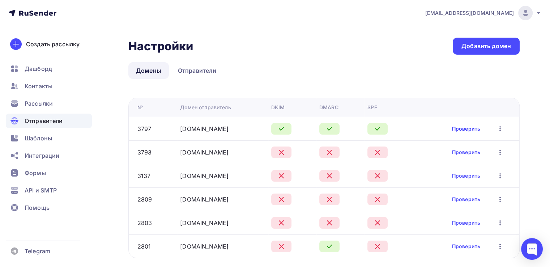
click at [463, 128] on link "Проверить" at bounding box center [466, 128] width 28 height 7
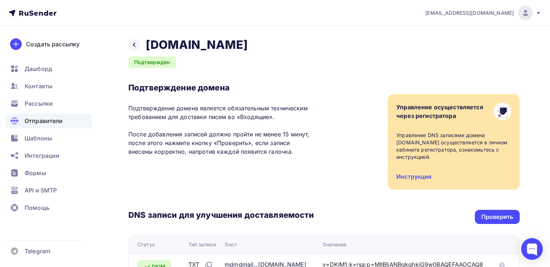
scroll to position [145, 0]
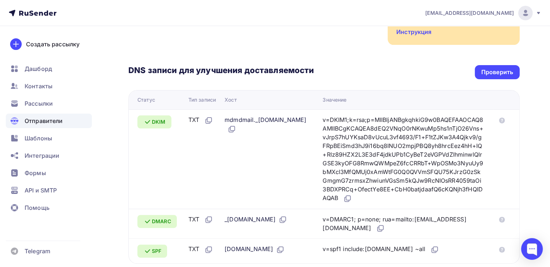
click at [221, 69] on h3 "DNS записи для улучшения доставляемости" at bounding box center [221, 71] width 186 height 12
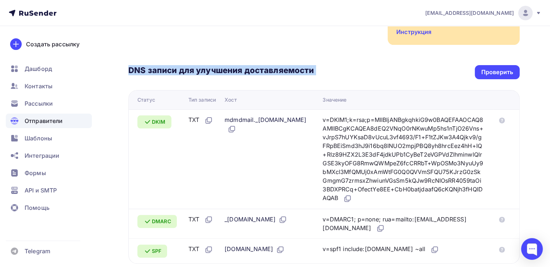
click at [221, 69] on h3 "DNS записи для улучшения доставляемости" at bounding box center [221, 71] width 186 height 12
click at [304, 71] on h3 "DNS записи для улучшения доставляемости" at bounding box center [221, 71] width 186 height 12
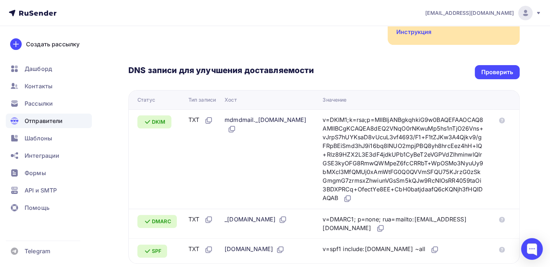
click at [337, 63] on div "DNS записи для улучшения доставляемости Проверить Статус Тип записи Хост Значен…" at bounding box center [323, 154] width 391 height 219
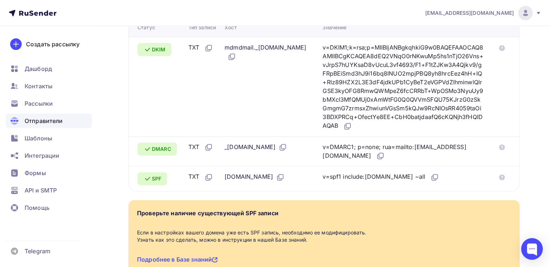
scroll to position [109, 0]
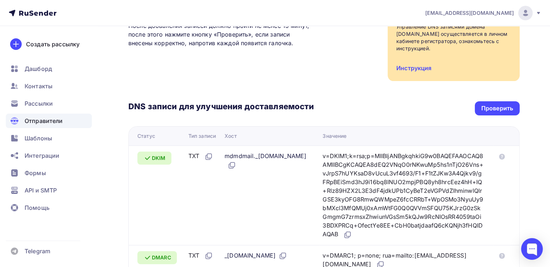
drag, startPoint x: 337, startPoint y: 154, endPoint x: 390, endPoint y: 243, distance: 103.5
click at [390, 243] on td "v=DKIM1;k=rsa;p=MIIBIjANBgkqhkiG9w0BAQEFAAOCAQ8AMIIBCgKCAQEA8dEQ2VNqO0rNKwuMp5h…" at bounding box center [407, 194] width 174 height 99
click at [224, 59] on div "Подтверждение домена Подтверждение домена является обязательным техническим тре…" at bounding box center [323, 27] width 391 height 107
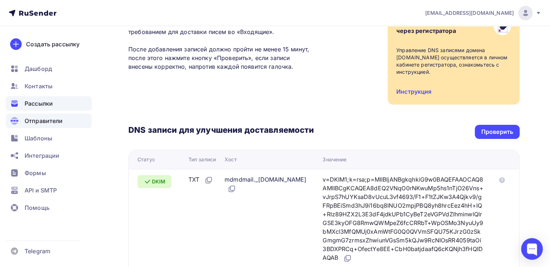
scroll to position [72, 0]
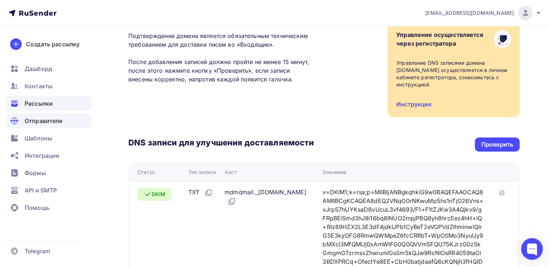
click at [43, 101] on span "Рассылки" at bounding box center [39, 103] width 28 height 9
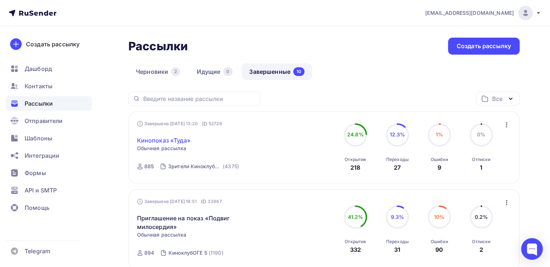
click at [185, 142] on link "Кинопоказ «Туда»" at bounding box center [164, 140] width 54 height 9
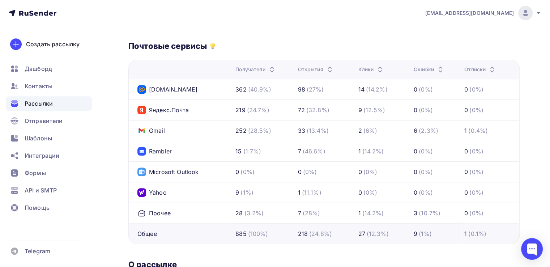
scroll to position [362, 0]
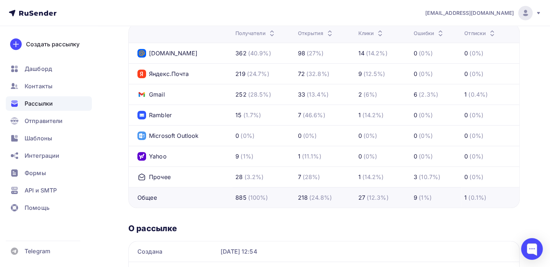
click at [252, 161] on td "9 (1%)" at bounding box center [264, 156] width 62 height 21
